Goal: Navigation & Orientation: Understand site structure

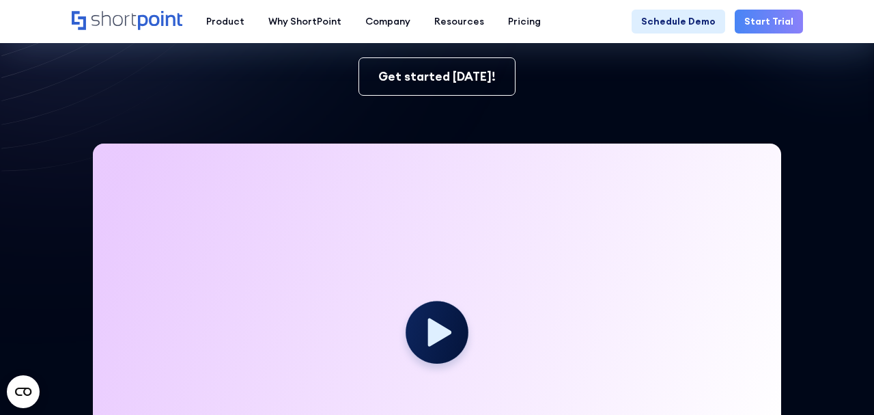
scroll to position [207, 0]
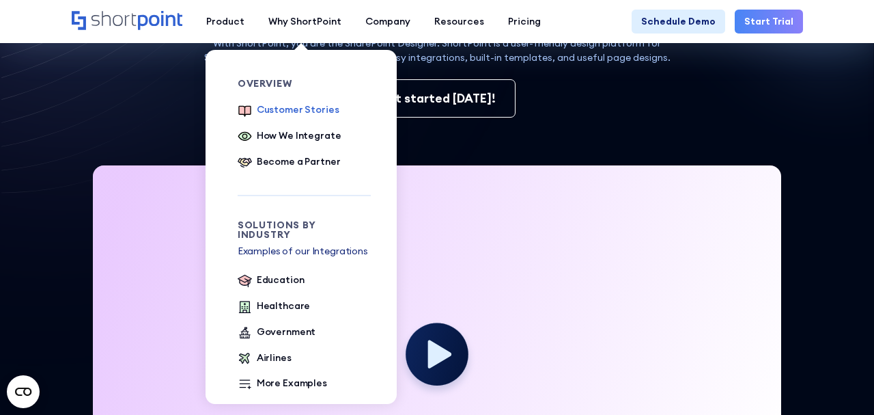
click at [287, 109] on div "Customer Stories" at bounding box center [298, 109] width 83 height 14
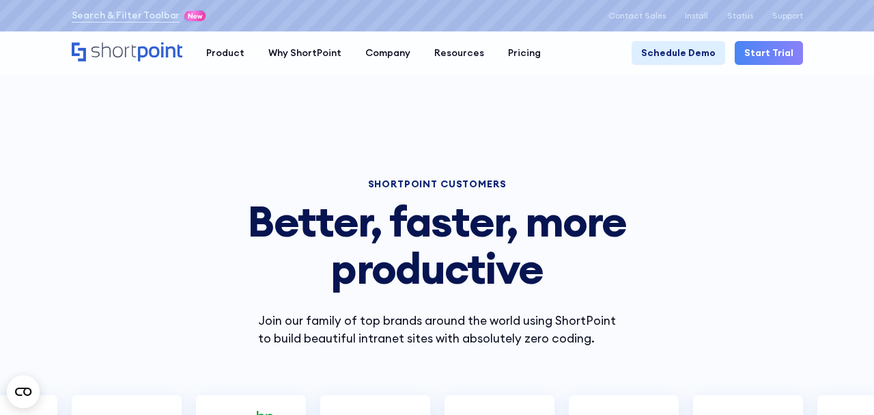
click at [165, 53] on icon "Home" at bounding box center [127, 51] width 111 height 19
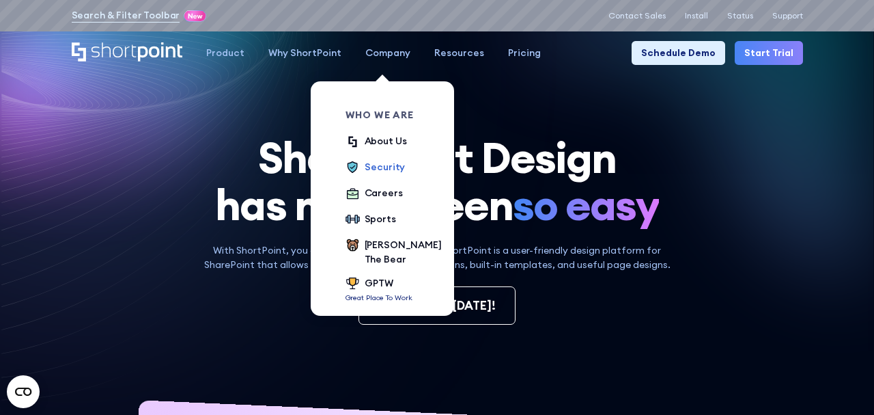
click at [379, 167] on div "Security" at bounding box center [385, 167] width 40 height 14
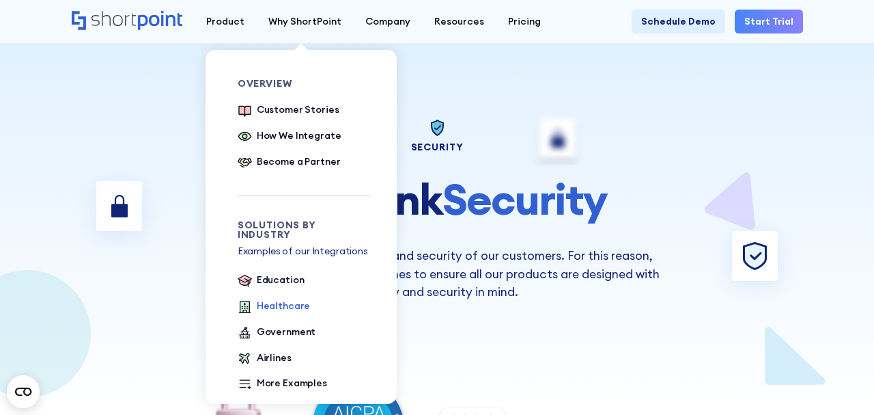
click at [289, 299] on div "Healthcare" at bounding box center [284, 306] width 54 height 14
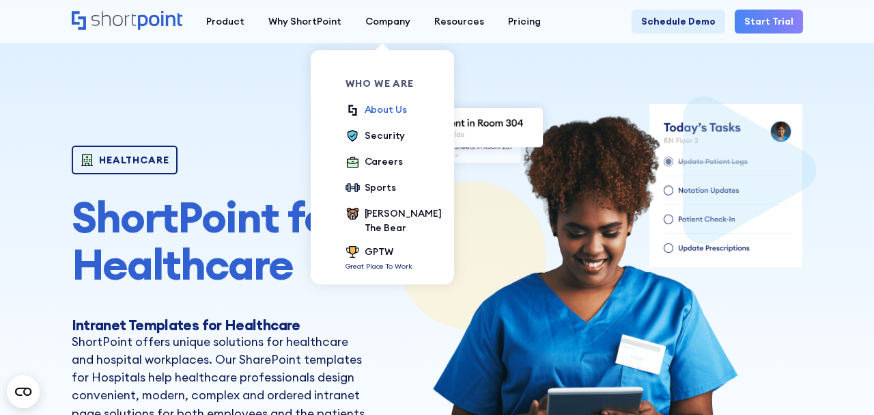
click at [387, 106] on div "About Us" at bounding box center [386, 109] width 42 height 14
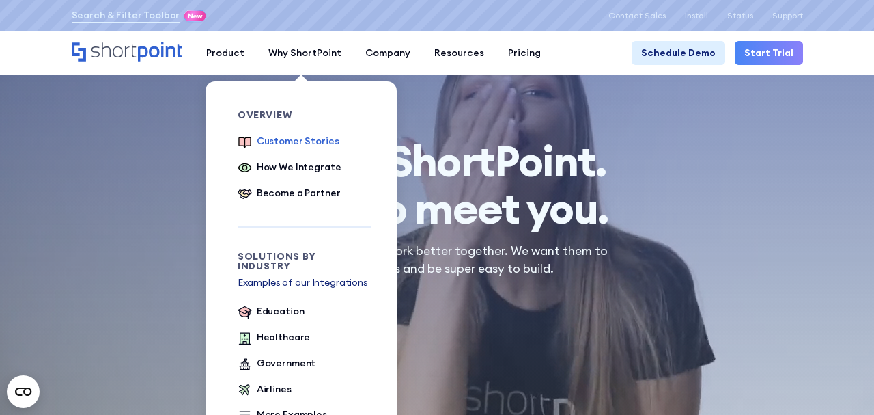
click at [297, 140] on div "Customer Stories" at bounding box center [298, 141] width 83 height 14
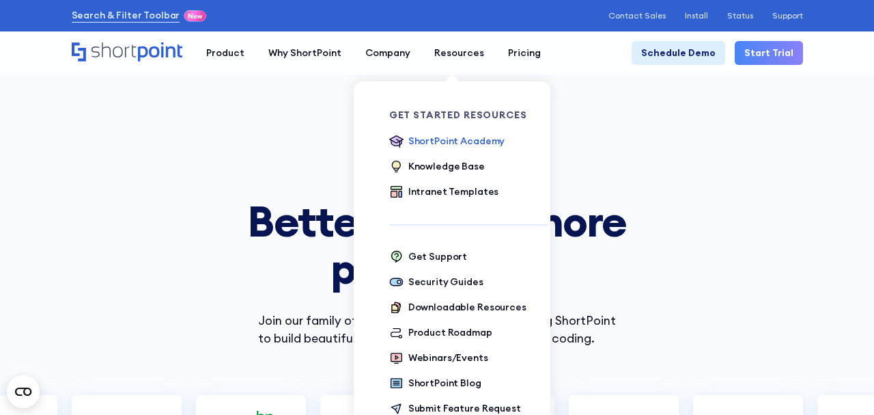
click at [435, 137] on div "ShortPoint Academy" at bounding box center [457, 141] width 96 height 14
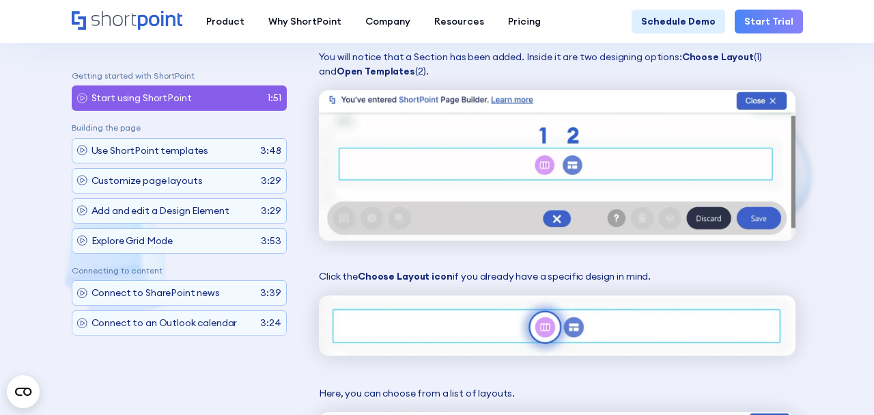
scroll to position [2619, 0]
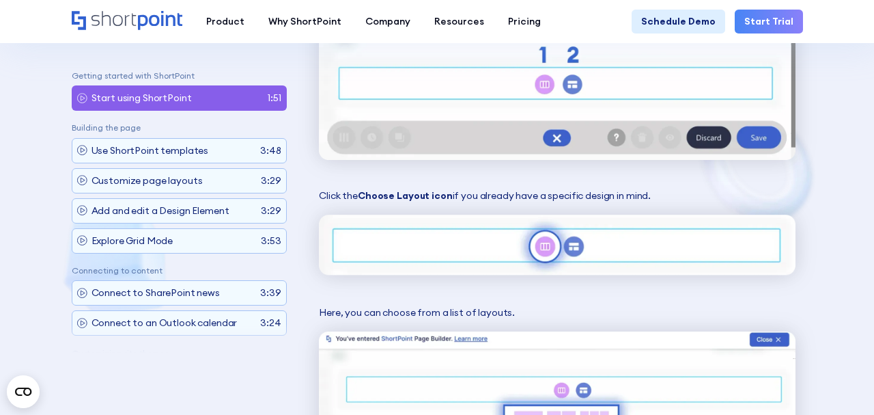
click at [162, 22] on icon "Home" at bounding box center [160, 20] width 44 height 19
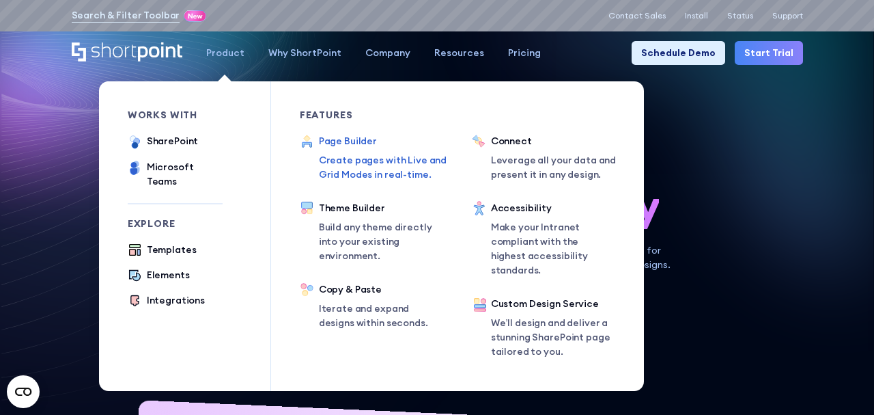
click at [329, 137] on div "Page Builder" at bounding box center [387, 141] width 137 height 14
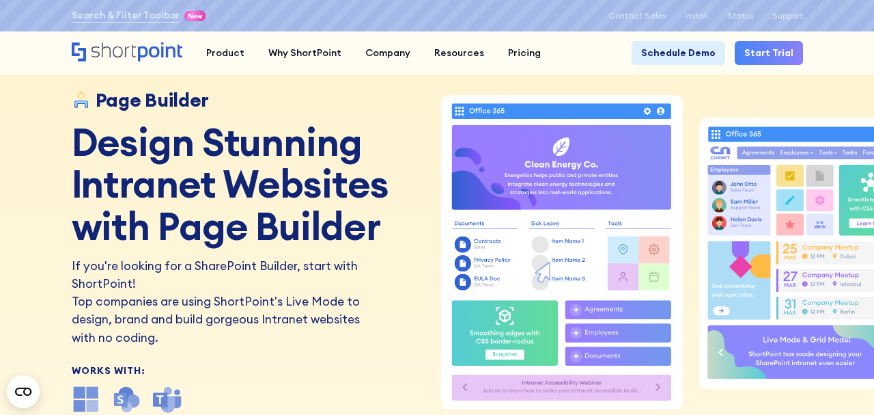
click at [99, 48] on icon "Home" at bounding box center [127, 51] width 111 height 19
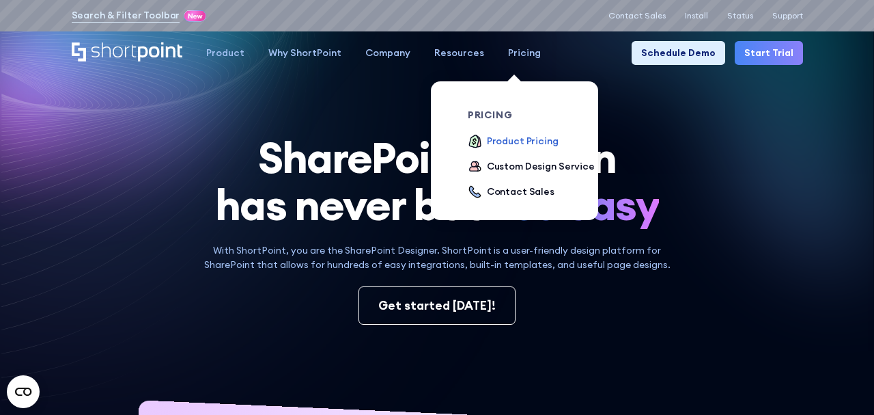
click at [493, 138] on div "Product Pricing" at bounding box center [523, 141] width 72 height 14
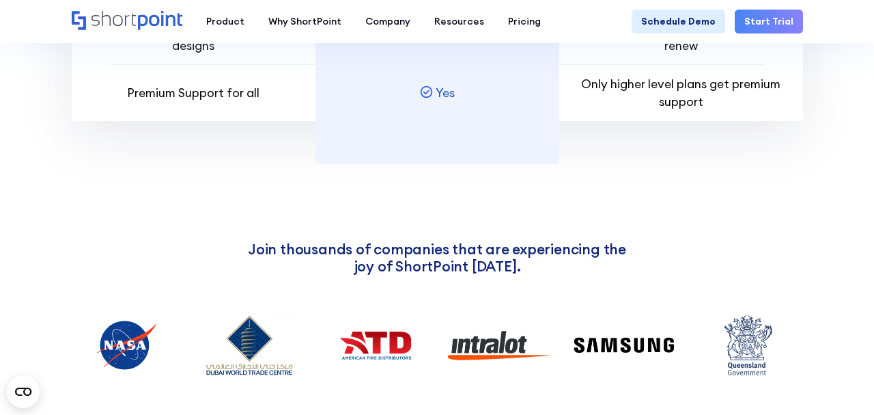
scroll to position [1333, 0]
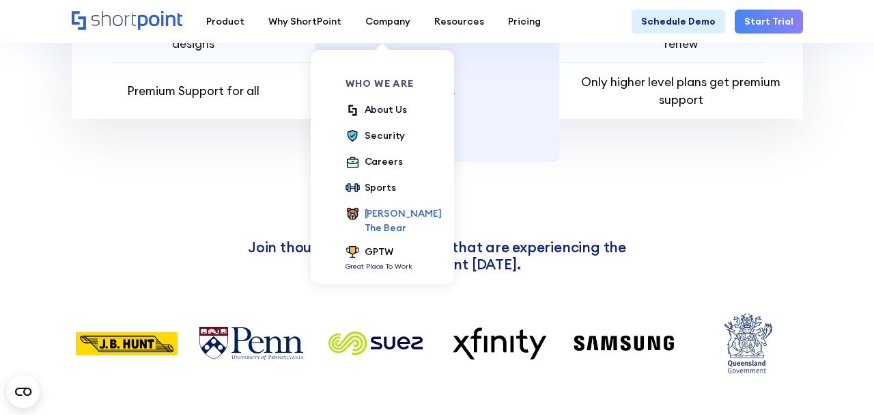
click at [365, 219] on div "[PERSON_NAME] The Bear" at bounding box center [403, 220] width 77 height 29
